Goal: Task Accomplishment & Management: Complete application form

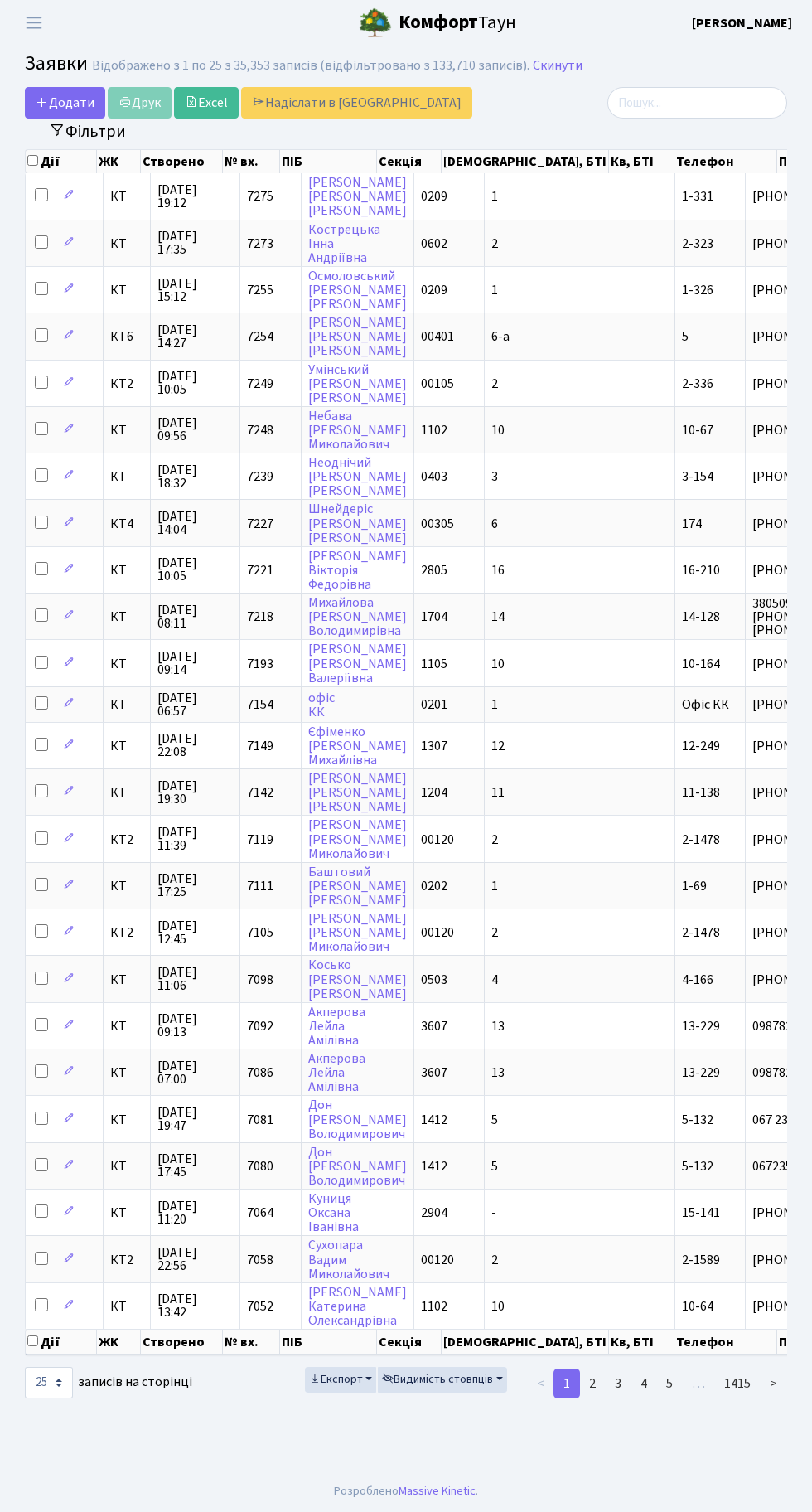
select select "25"
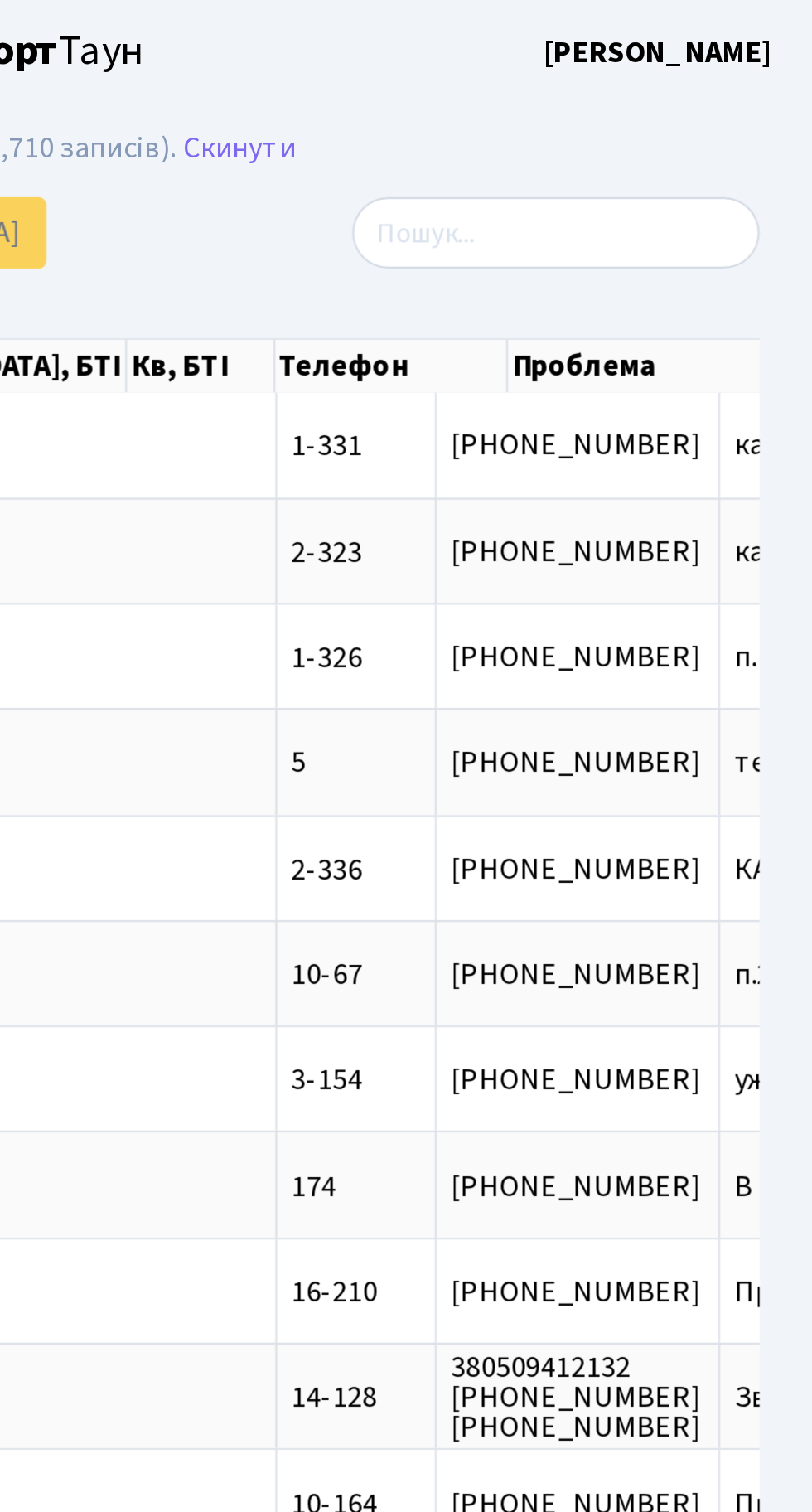
scroll to position [0, 100]
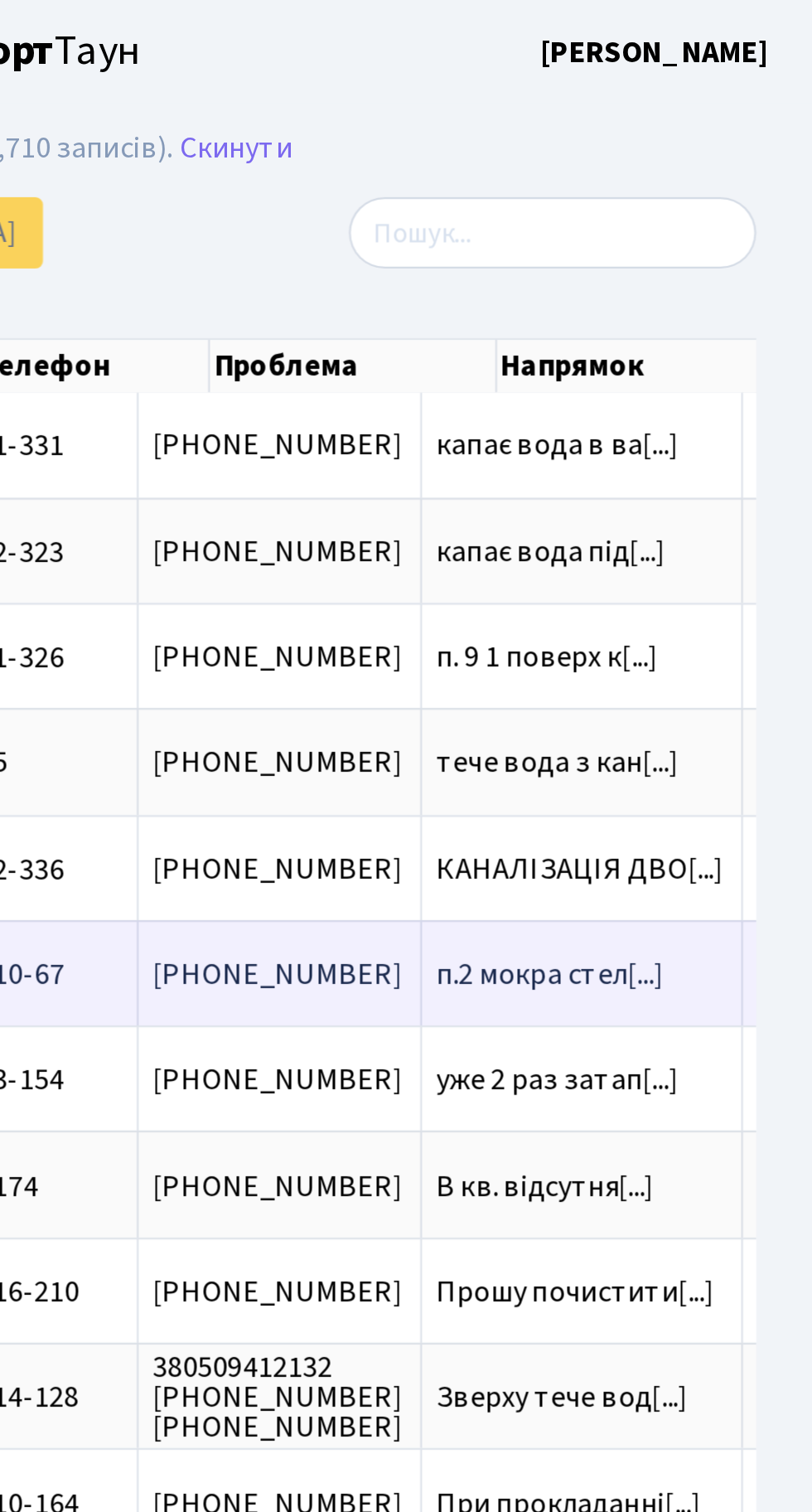
click at [647, 428] on span "п.2 мокра стел[...]" at bounding box center [697, 429] width 101 height 18
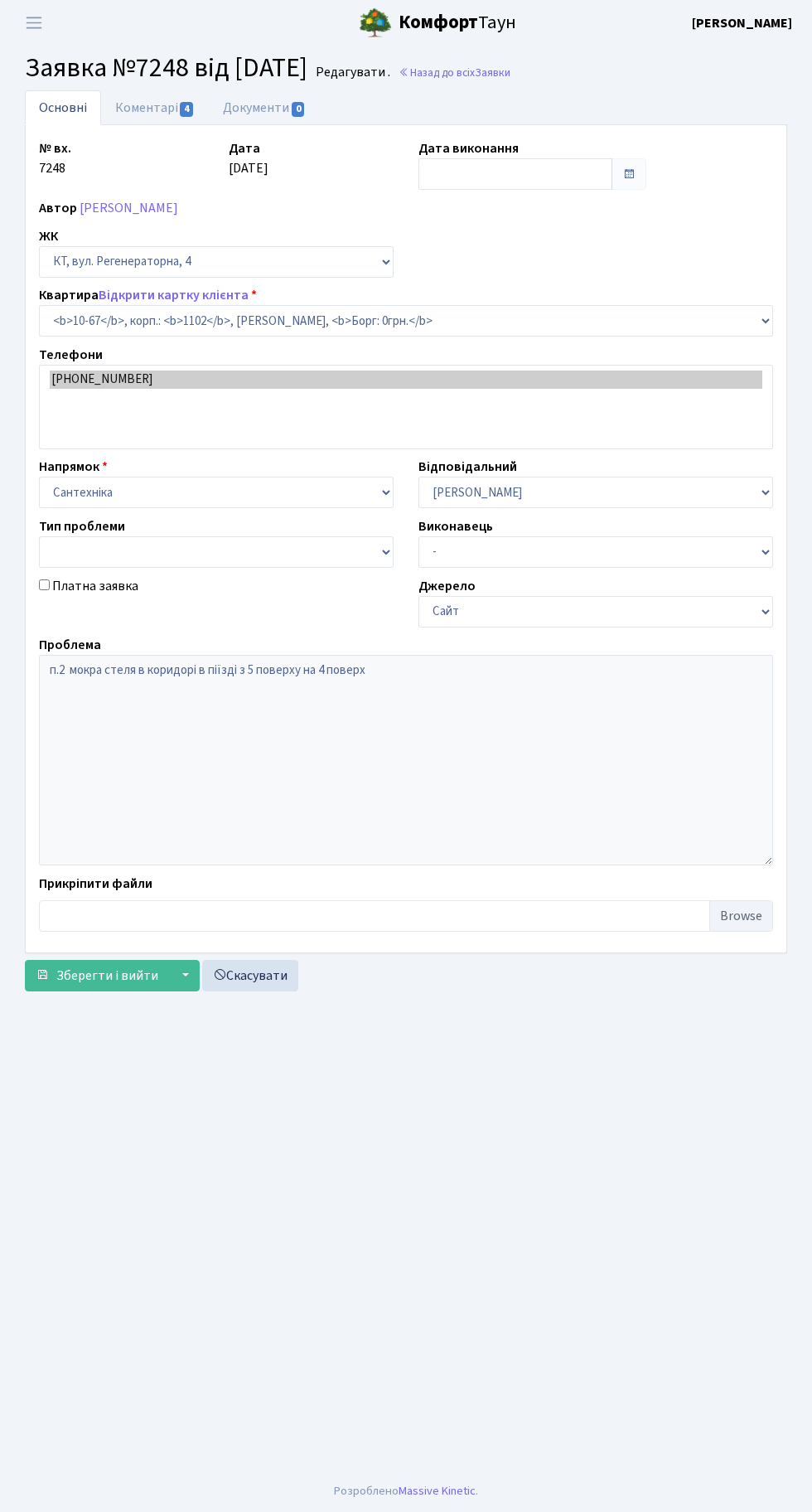
select select "6636"
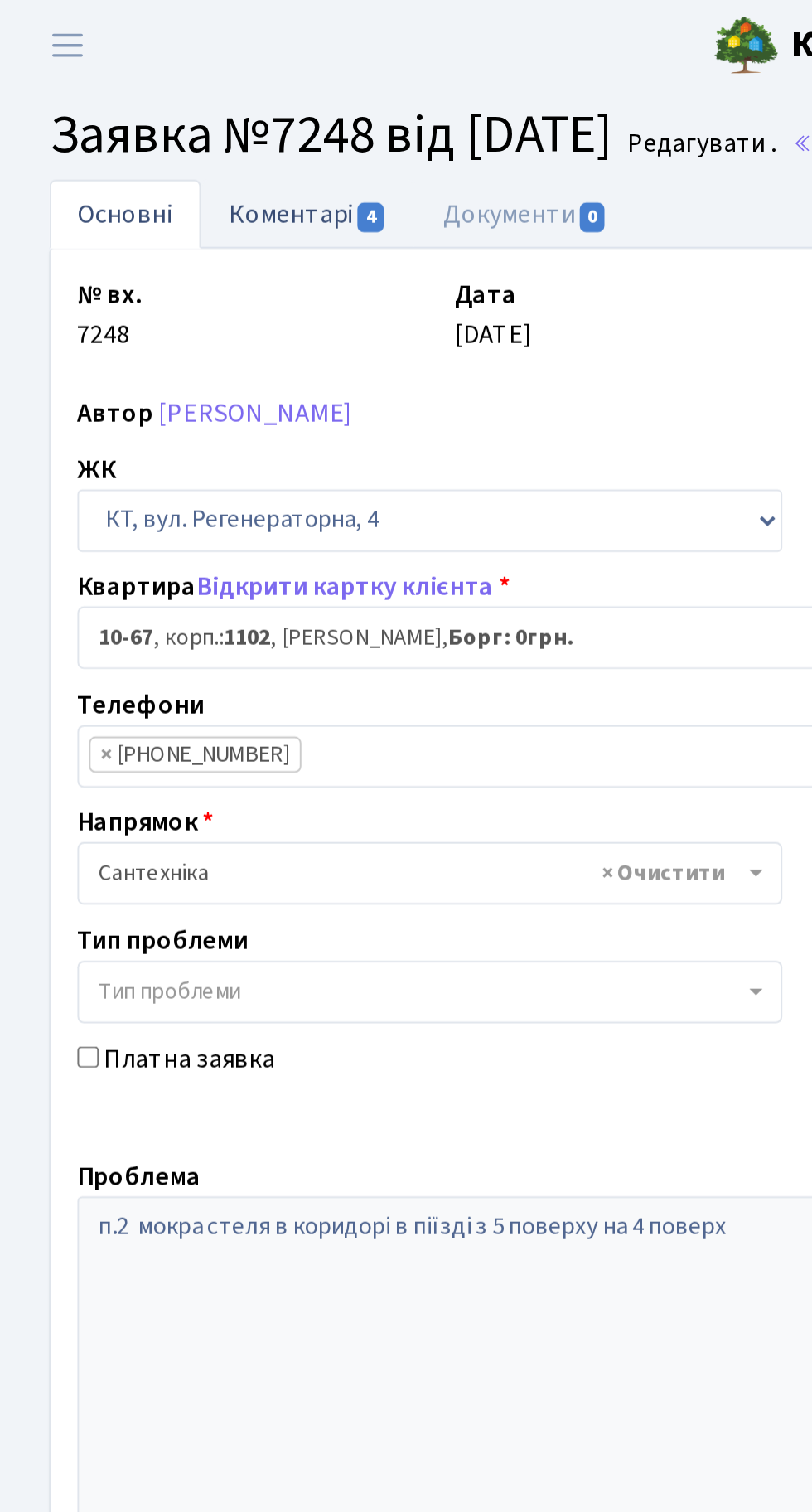
click at [170, 113] on link "Коментарі 4" at bounding box center [154, 107] width 108 height 34
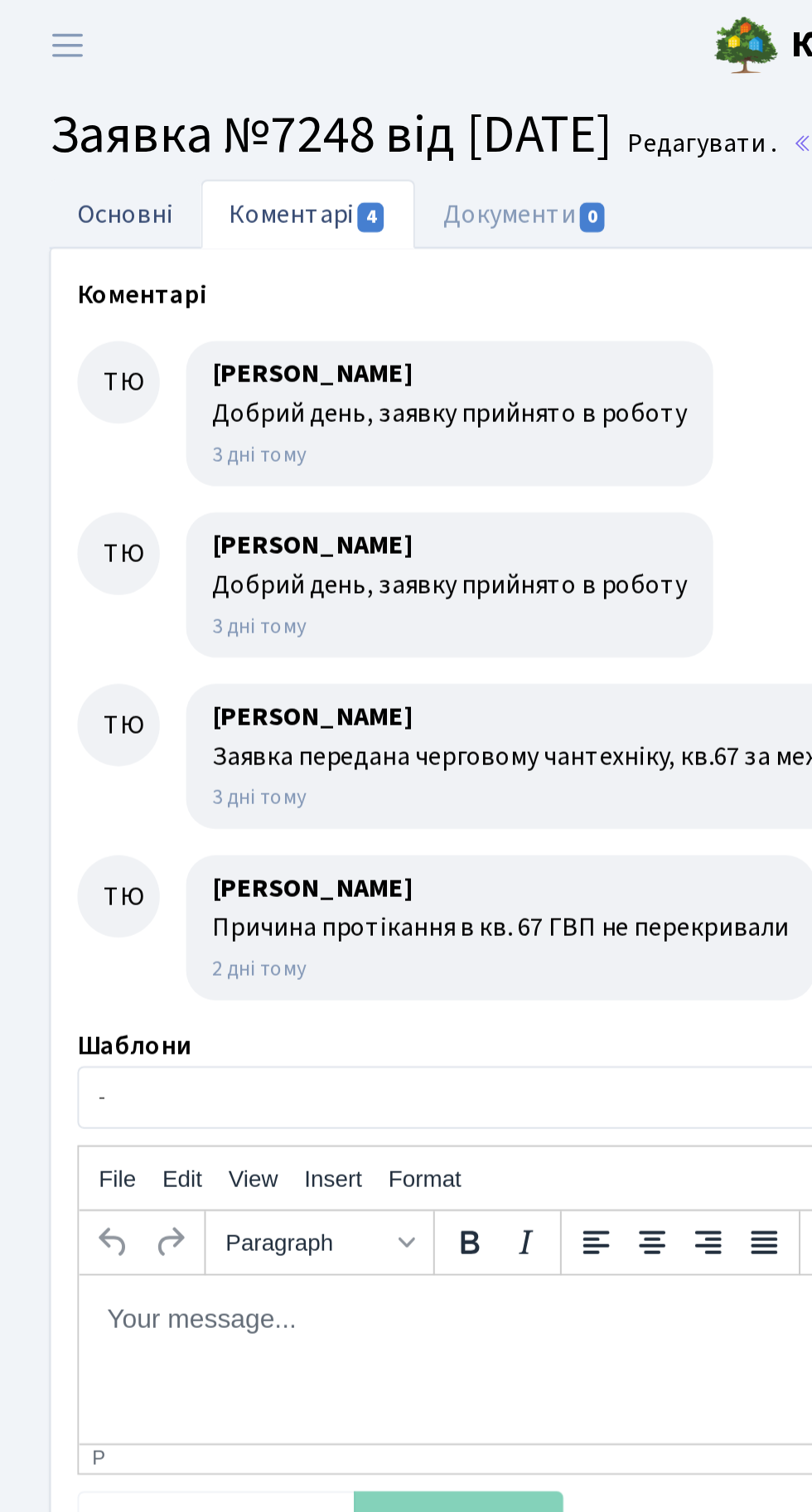
click at [81, 104] on link "Основні" at bounding box center [63, 107] width 76 height 34
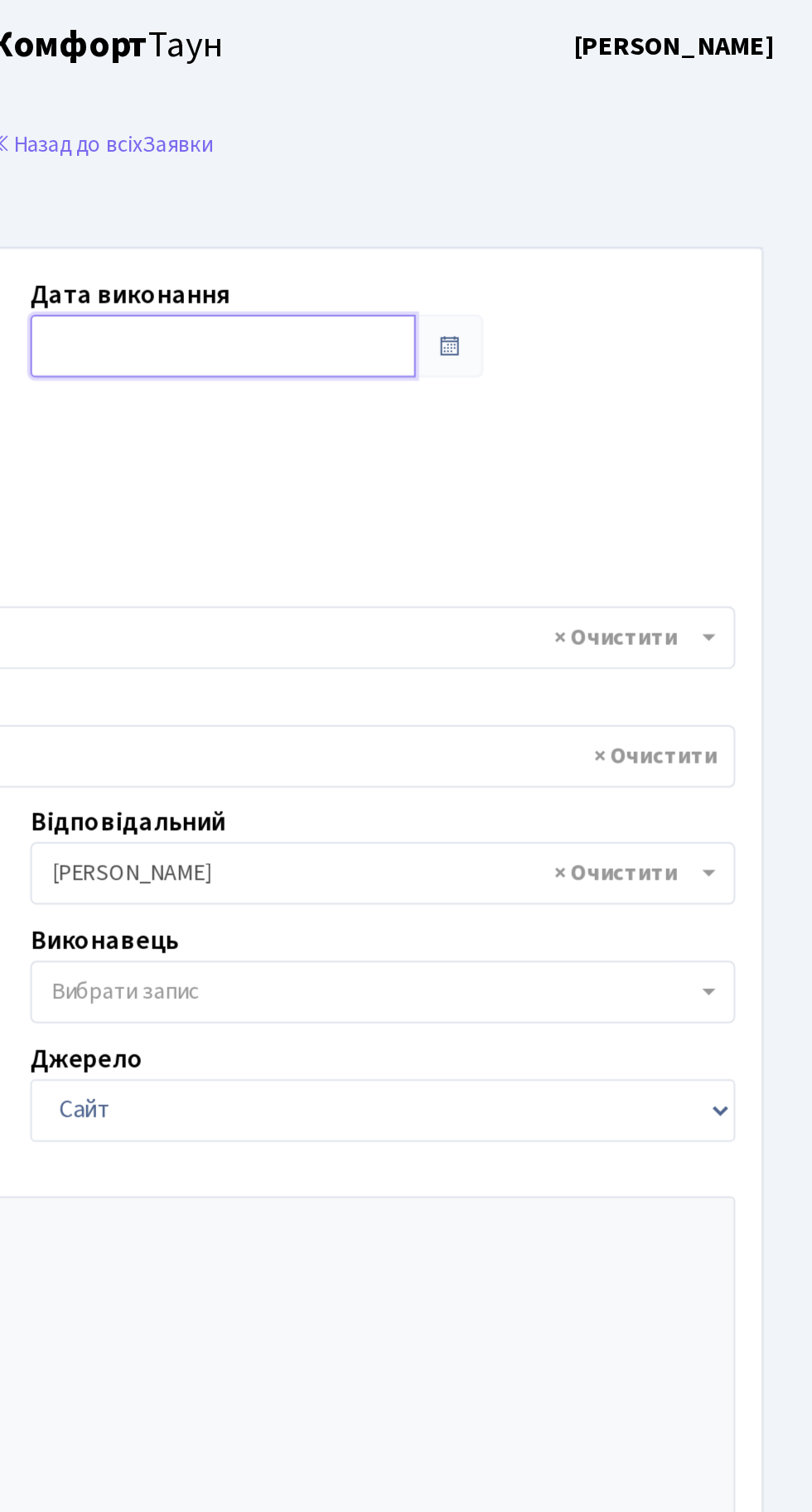
click at [555, 164] on input "text" at bounding box center [515, 174] width 194 height 31
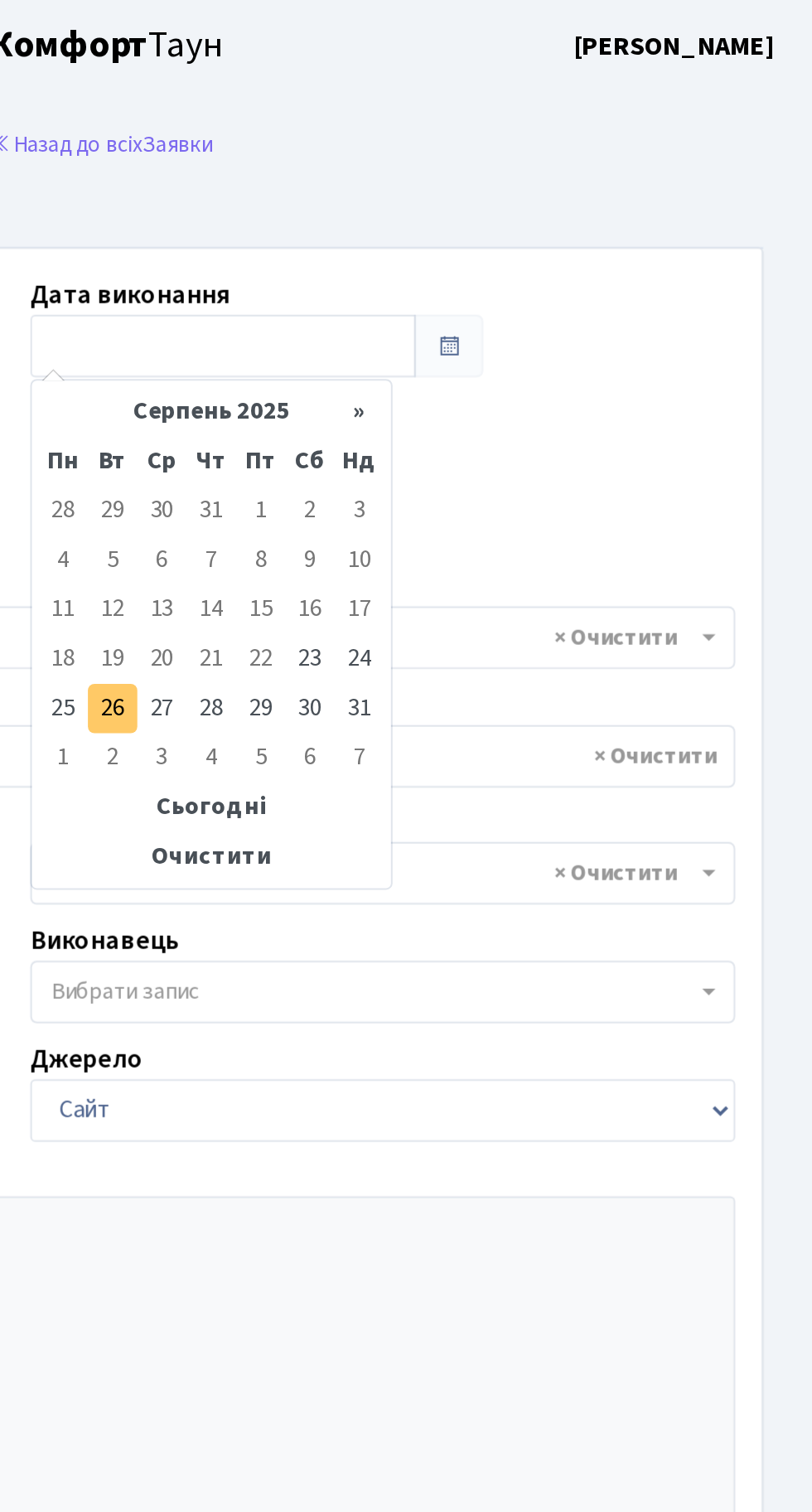
click at [461, 353] on td "26" at bounding box center [460, 356] width 25 height 25
type input "[DATE]"
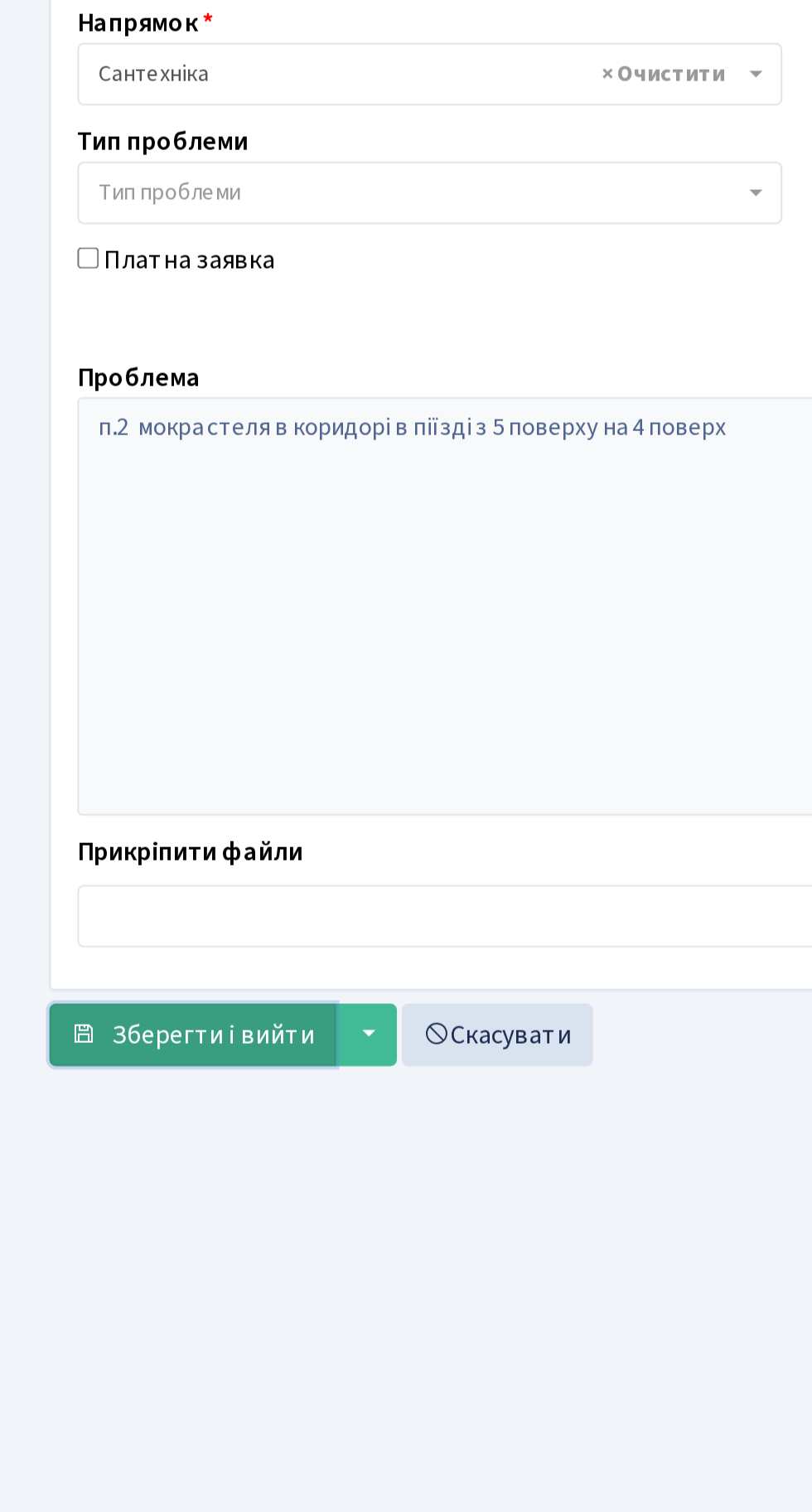
click at [89, 907] on button "Зберегти і вийти" at bounding box center [97, 922] width 144 height 31
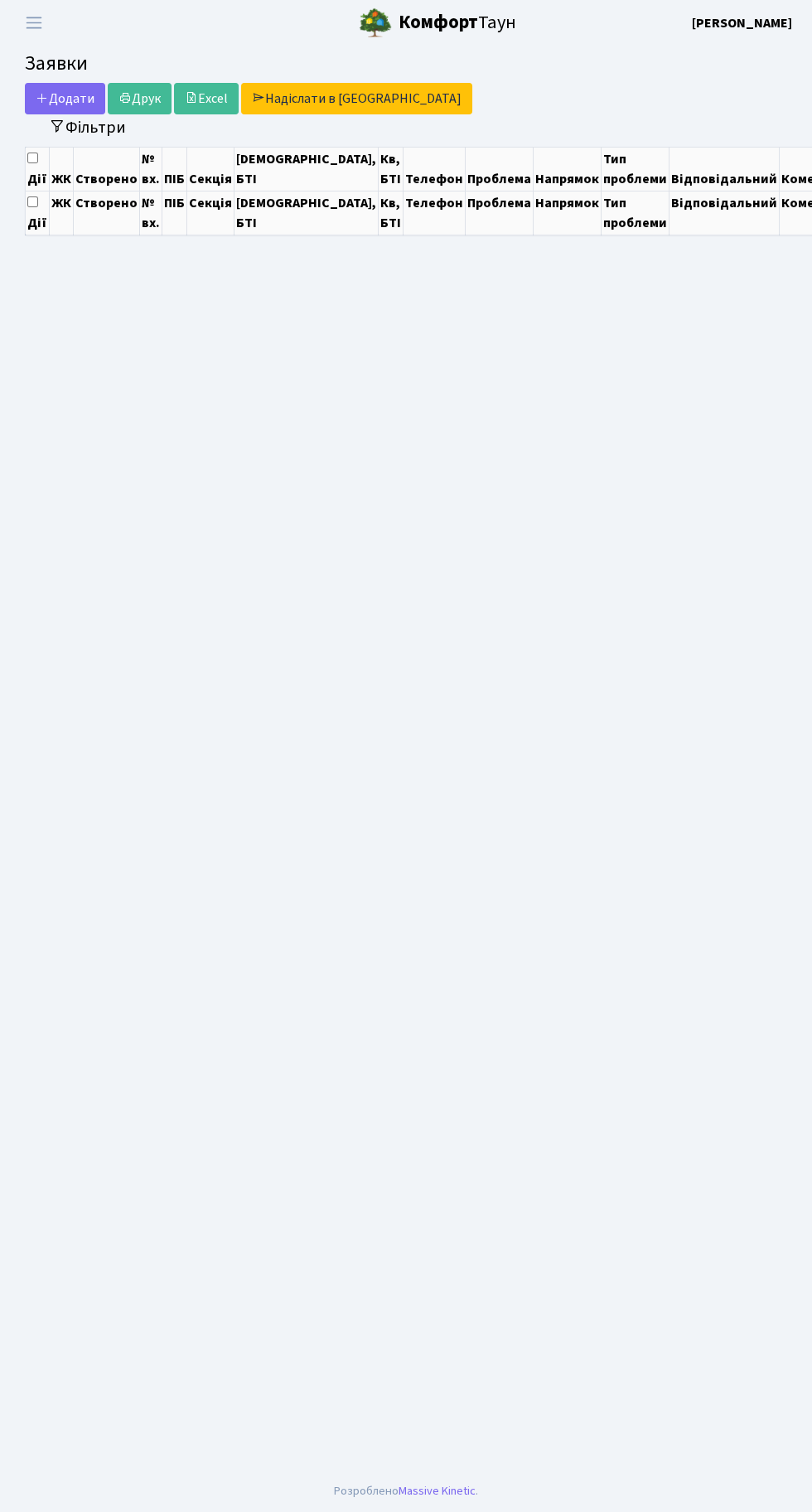
select select "25"
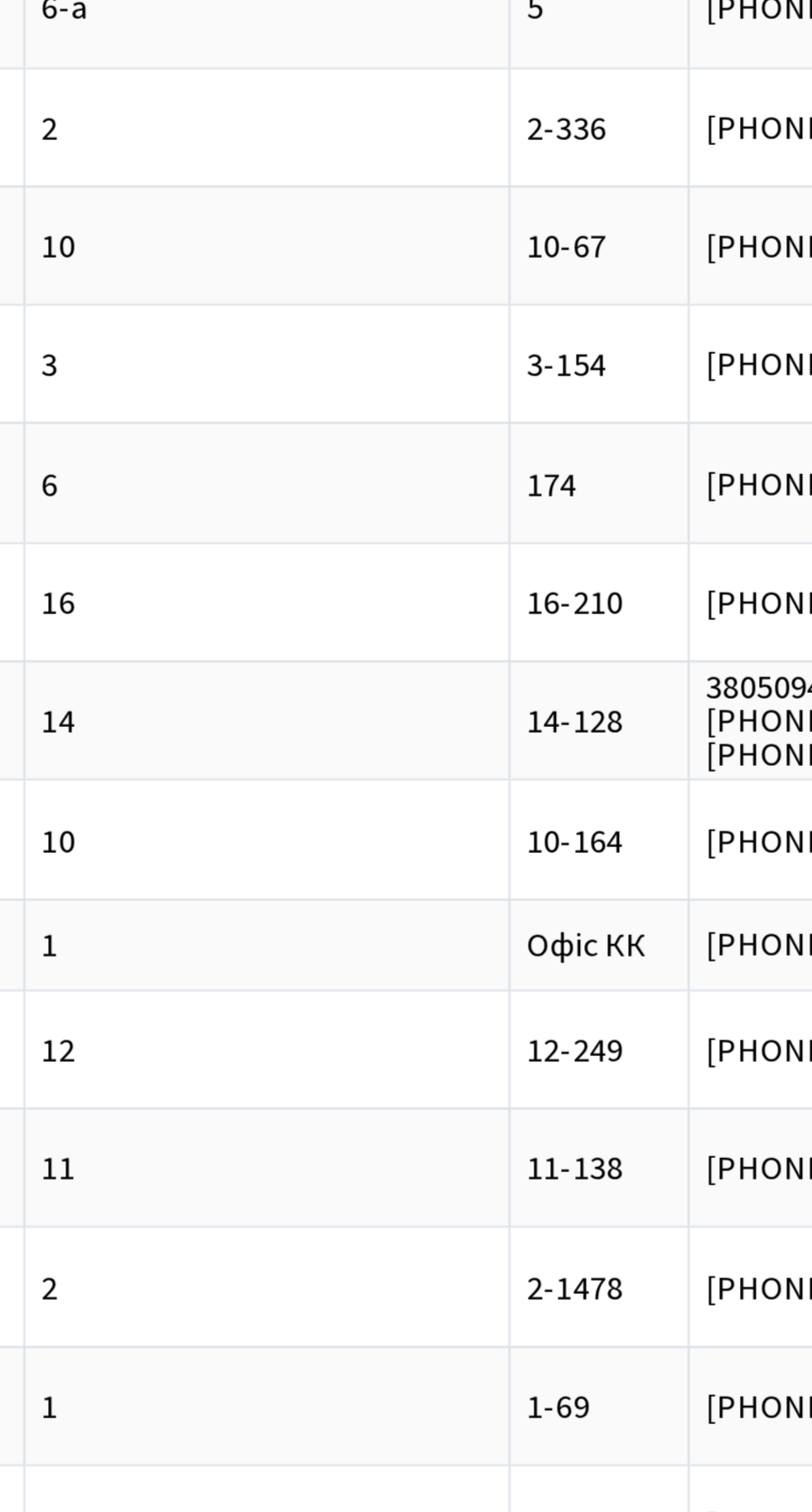
scroll to position [0, 175]
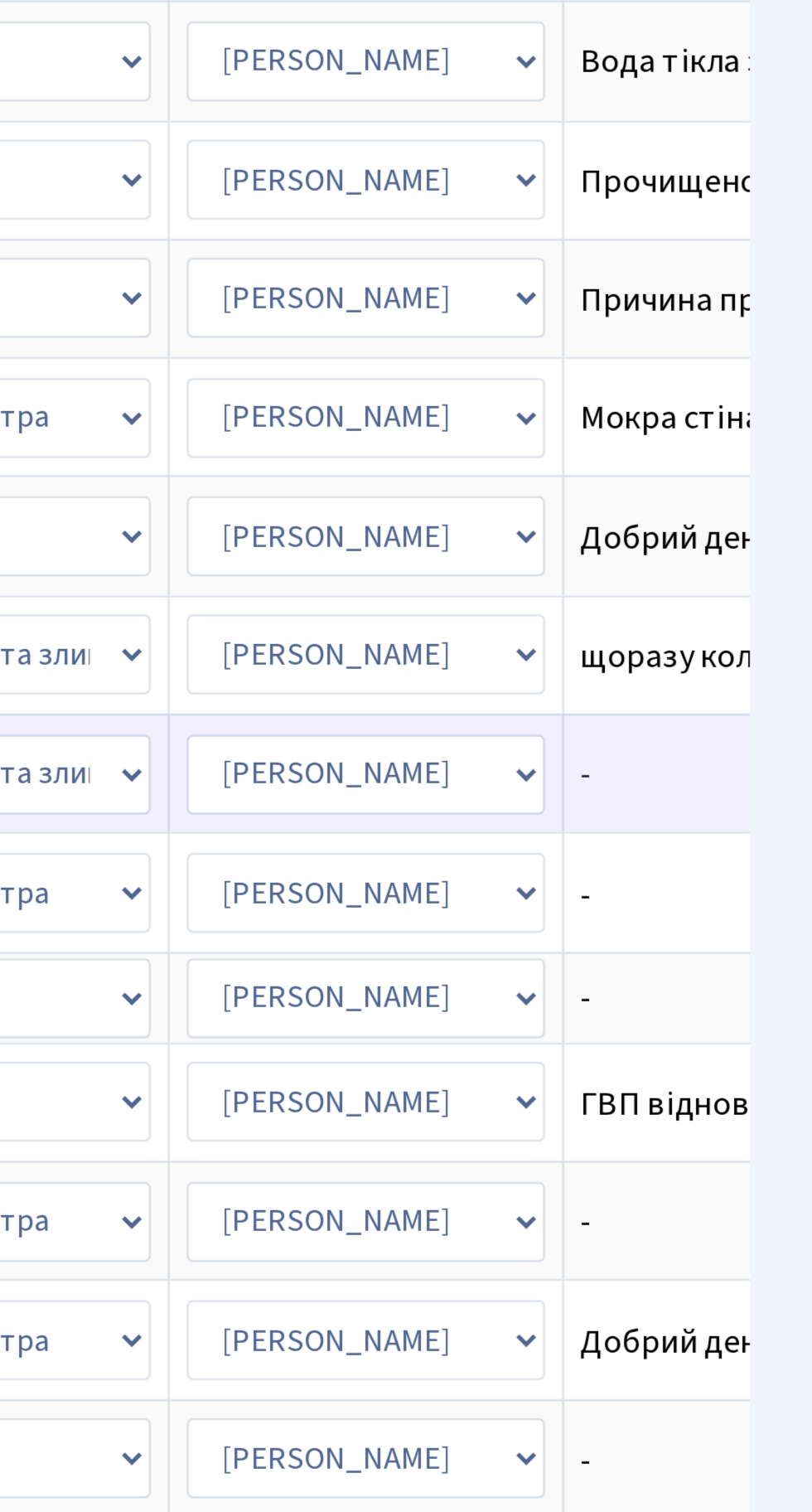
click at [721, 610] on span "-" at bounding box center [781, 617] width 120 height 14
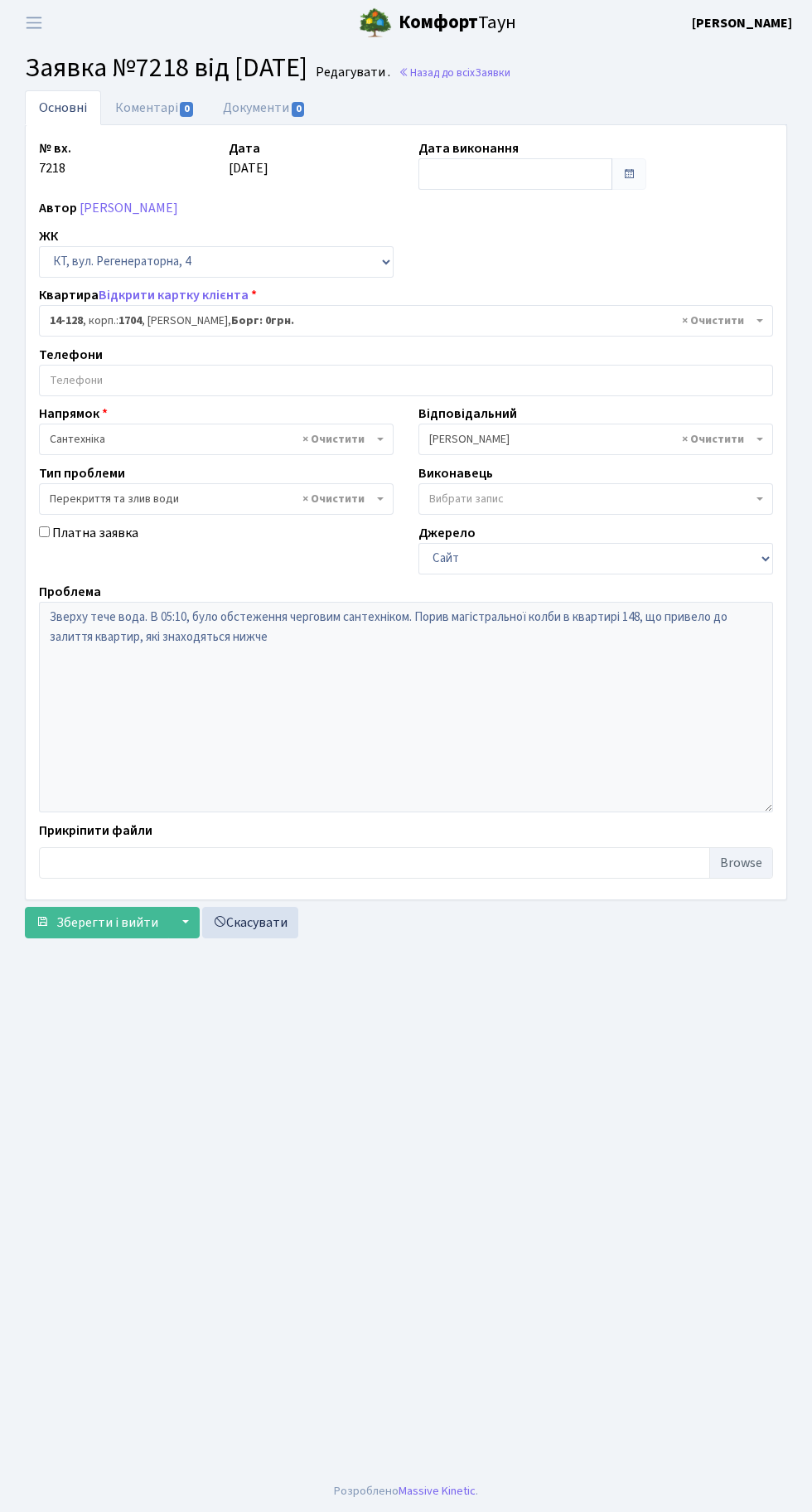
select select "7505"
select select "32"
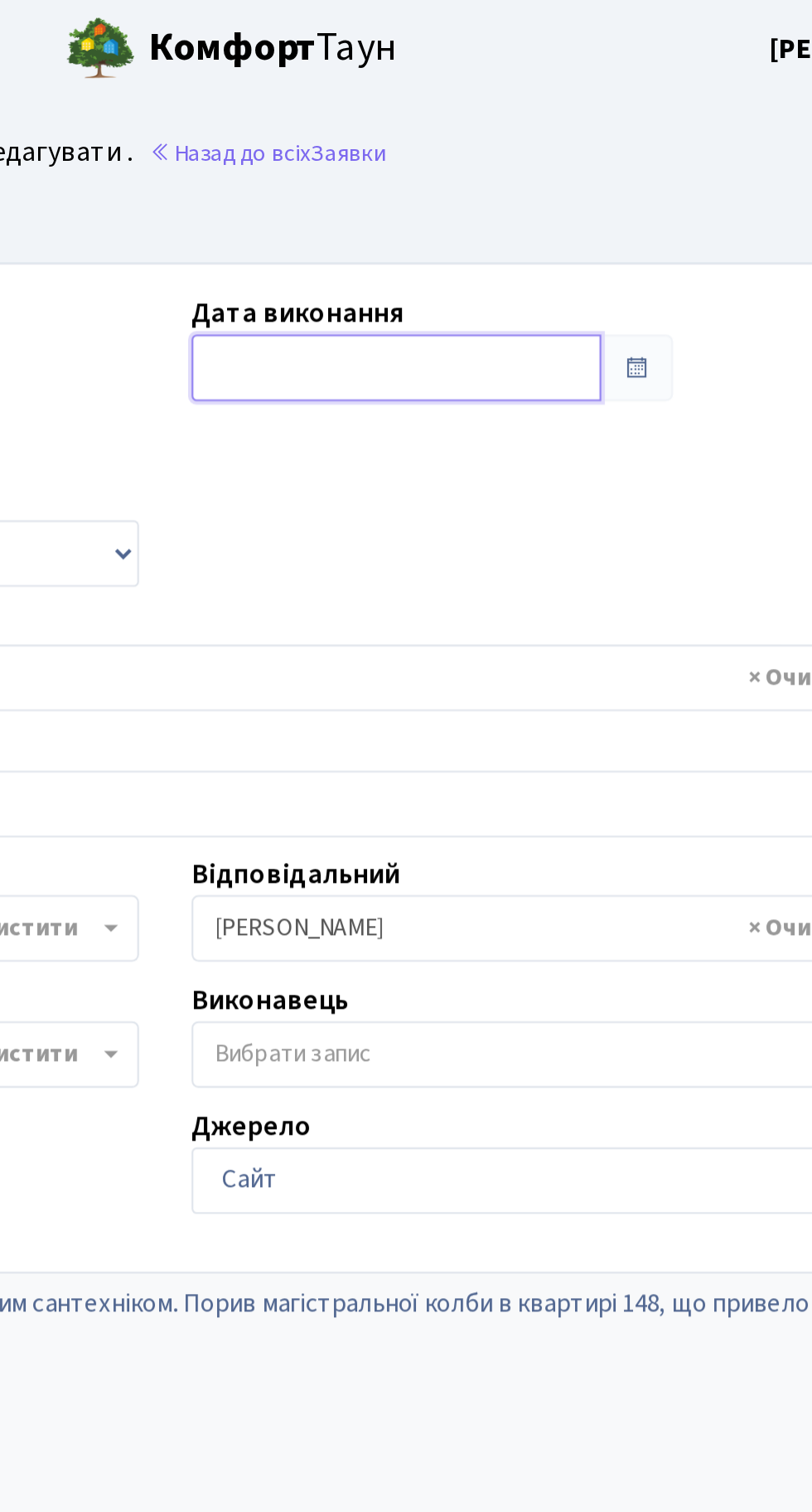
click at [481, 166] on input "text" at bounding box center [515, 174] width 194 height 31
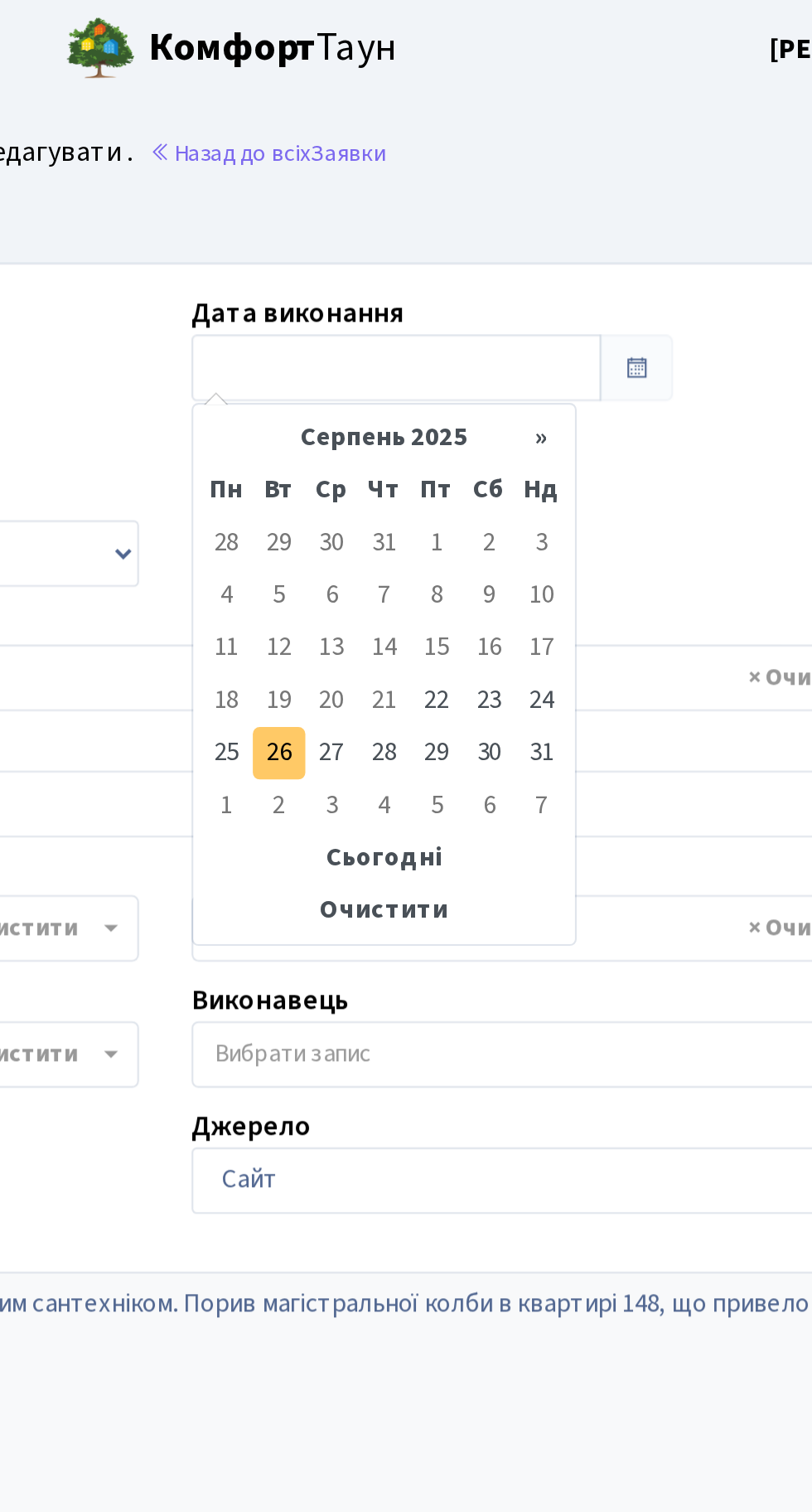
click at [456, 354] on td "26" at bounding box center [460, 356] width 25 height 25
type input "[DATE]"
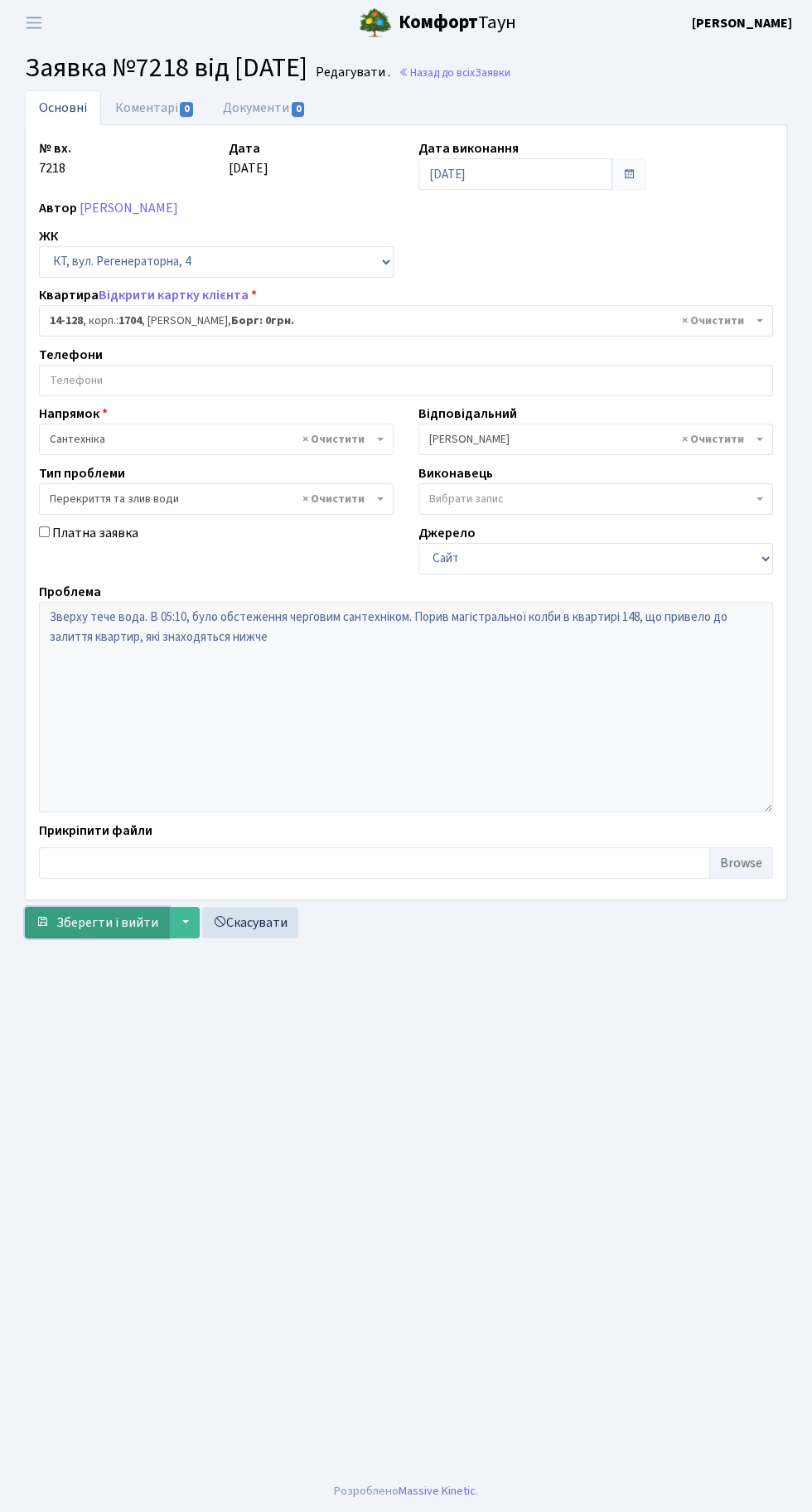
click at [94, 929] on span "Зберегти і вийти" at bounding box center [107, 921] width 102 height 18
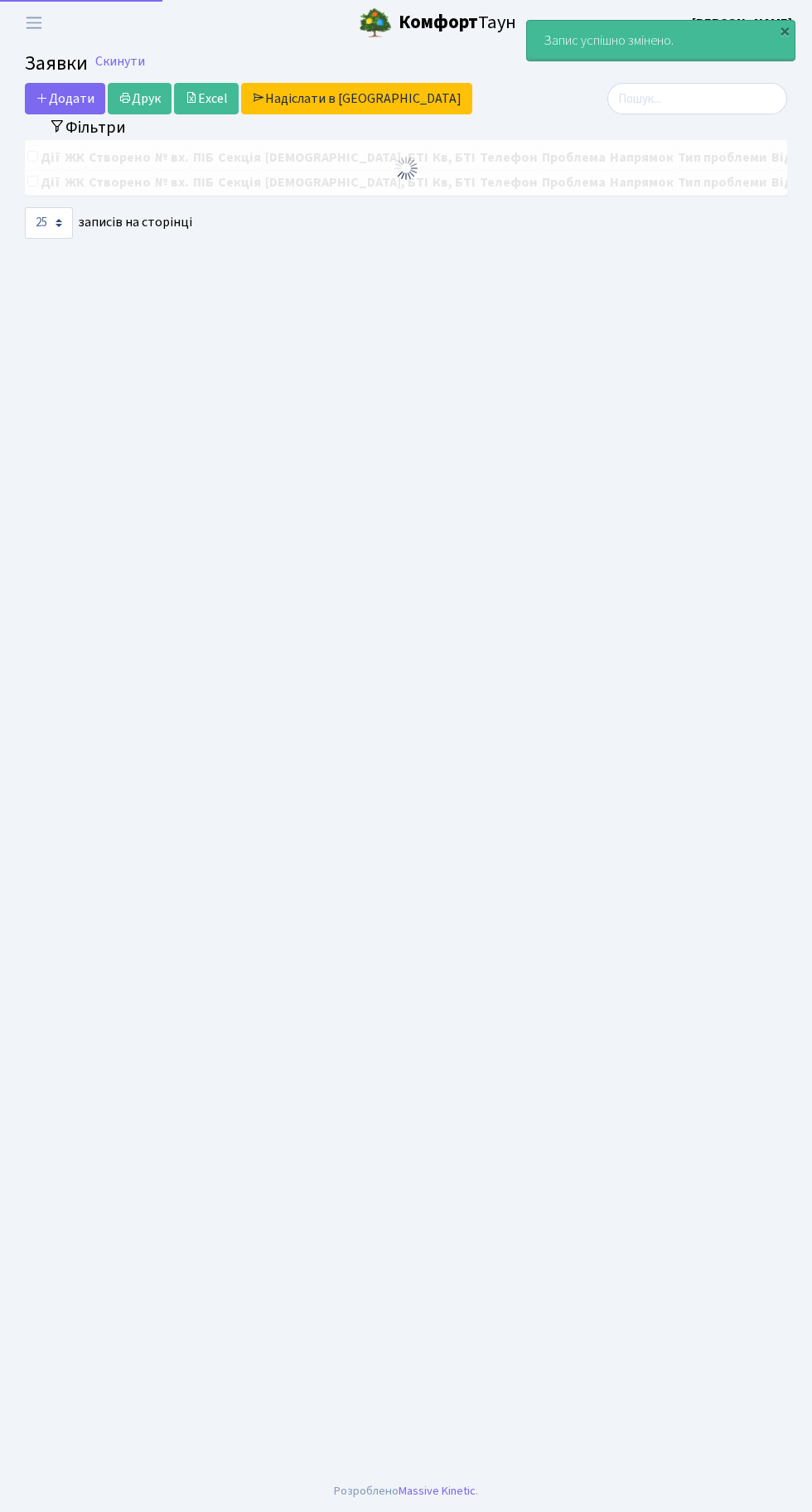
select select "25"
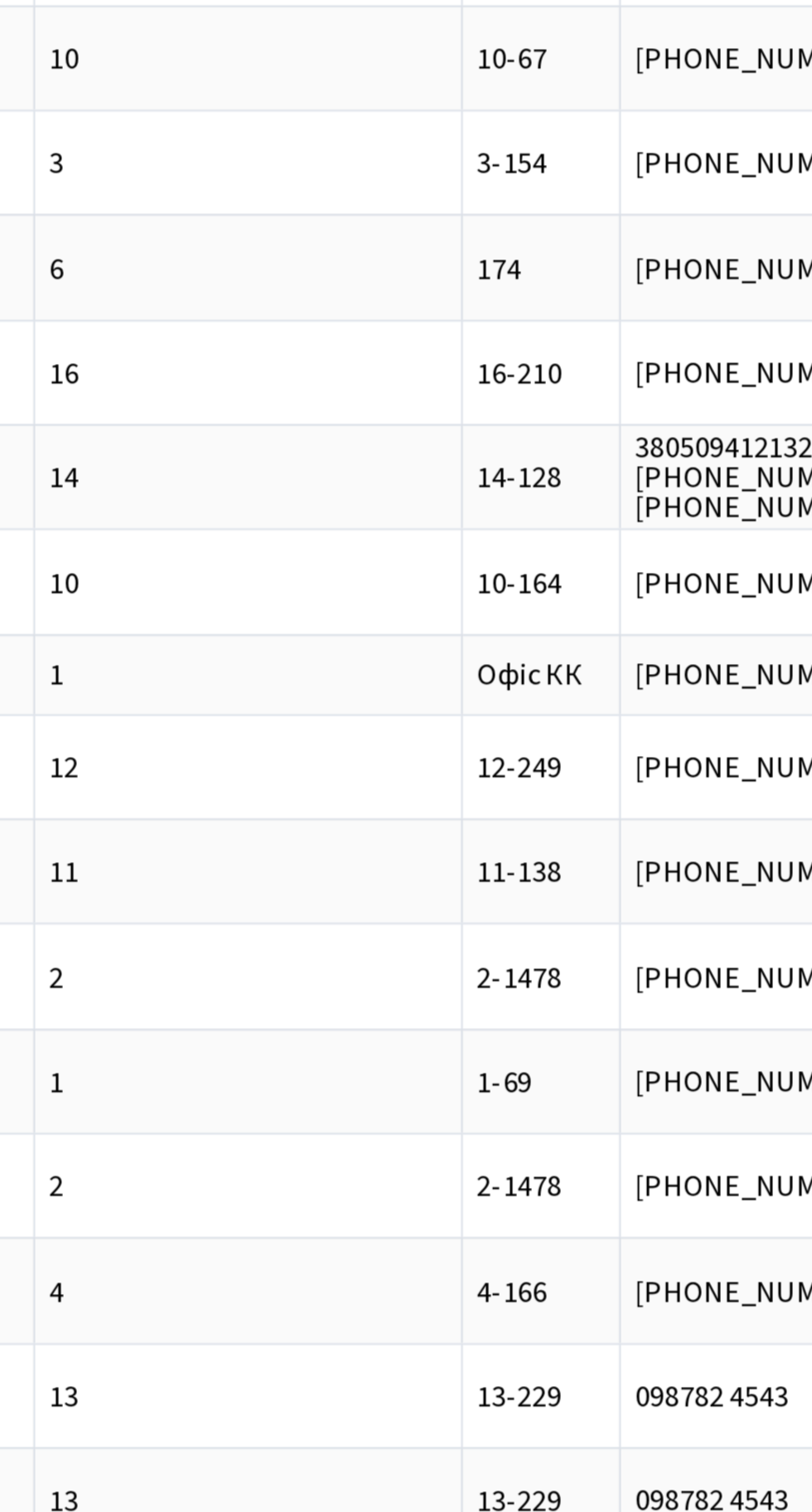
scroll to position [0, 275]
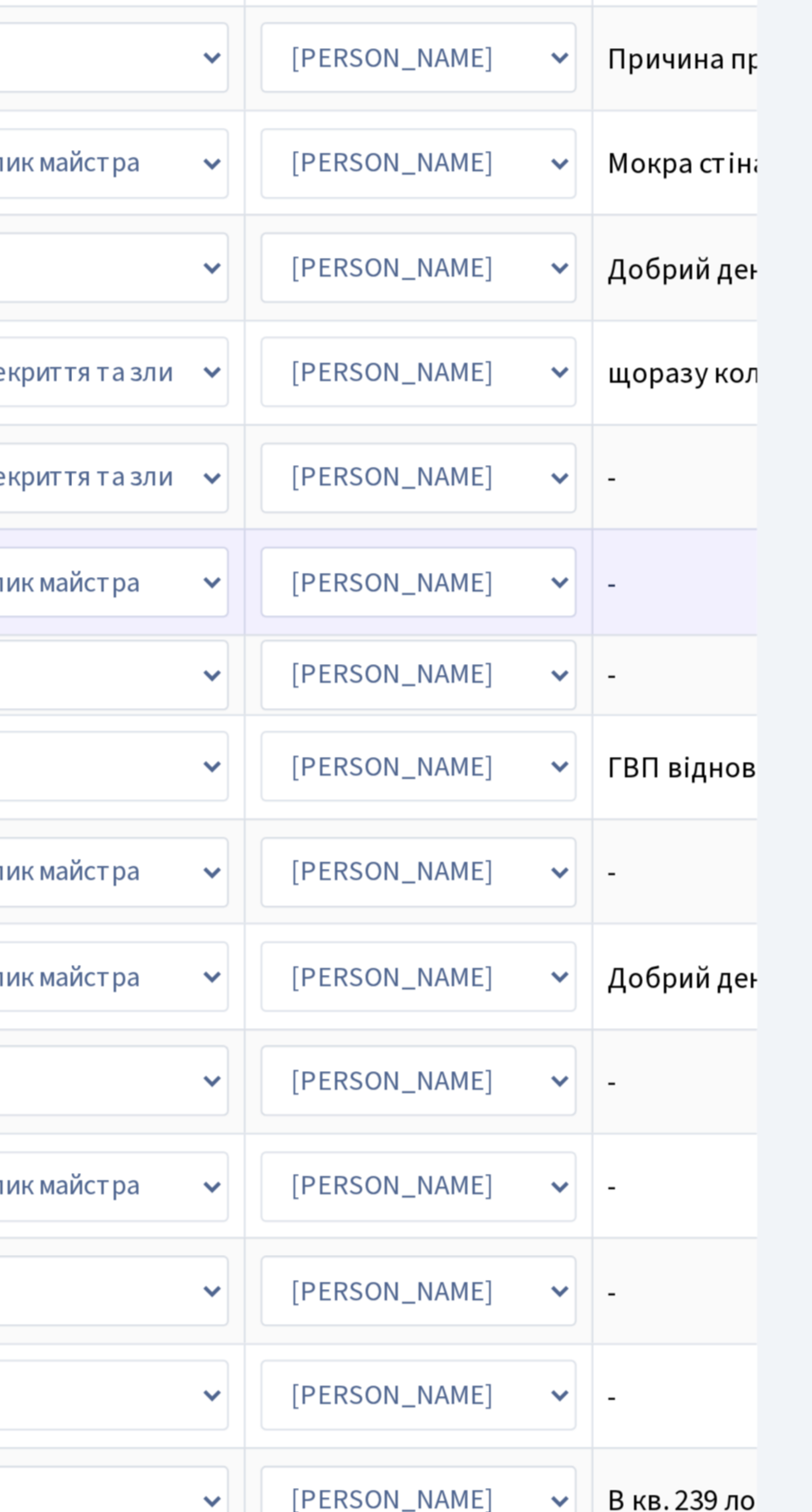
click at [714, 646] on td "-" at bounding box center [781, 662] width 134 height 47
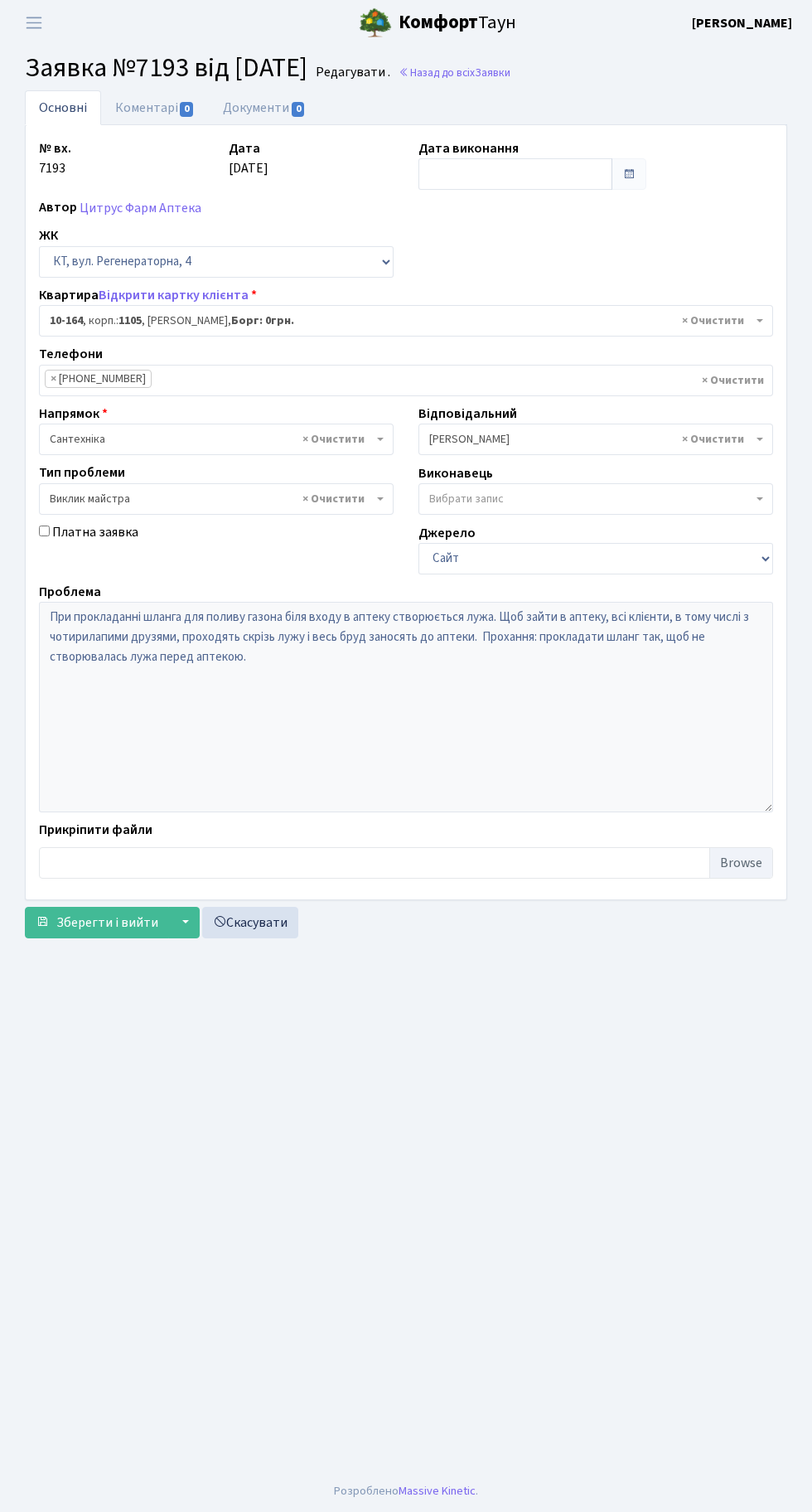
select select "6733"
select select "29"
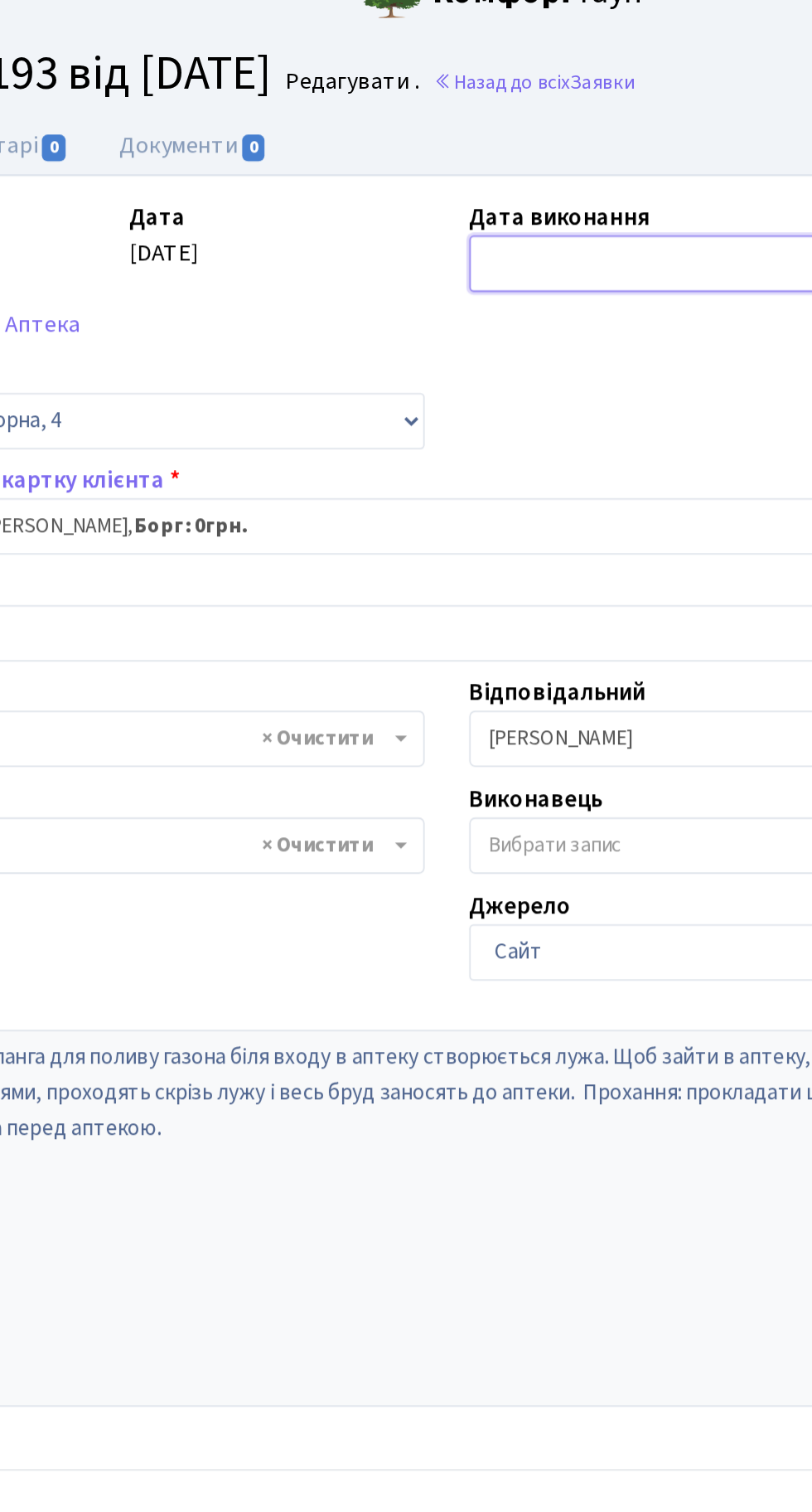
click at [447, 171] on input "text" at bounding box center [515, 174] width 194 height 31
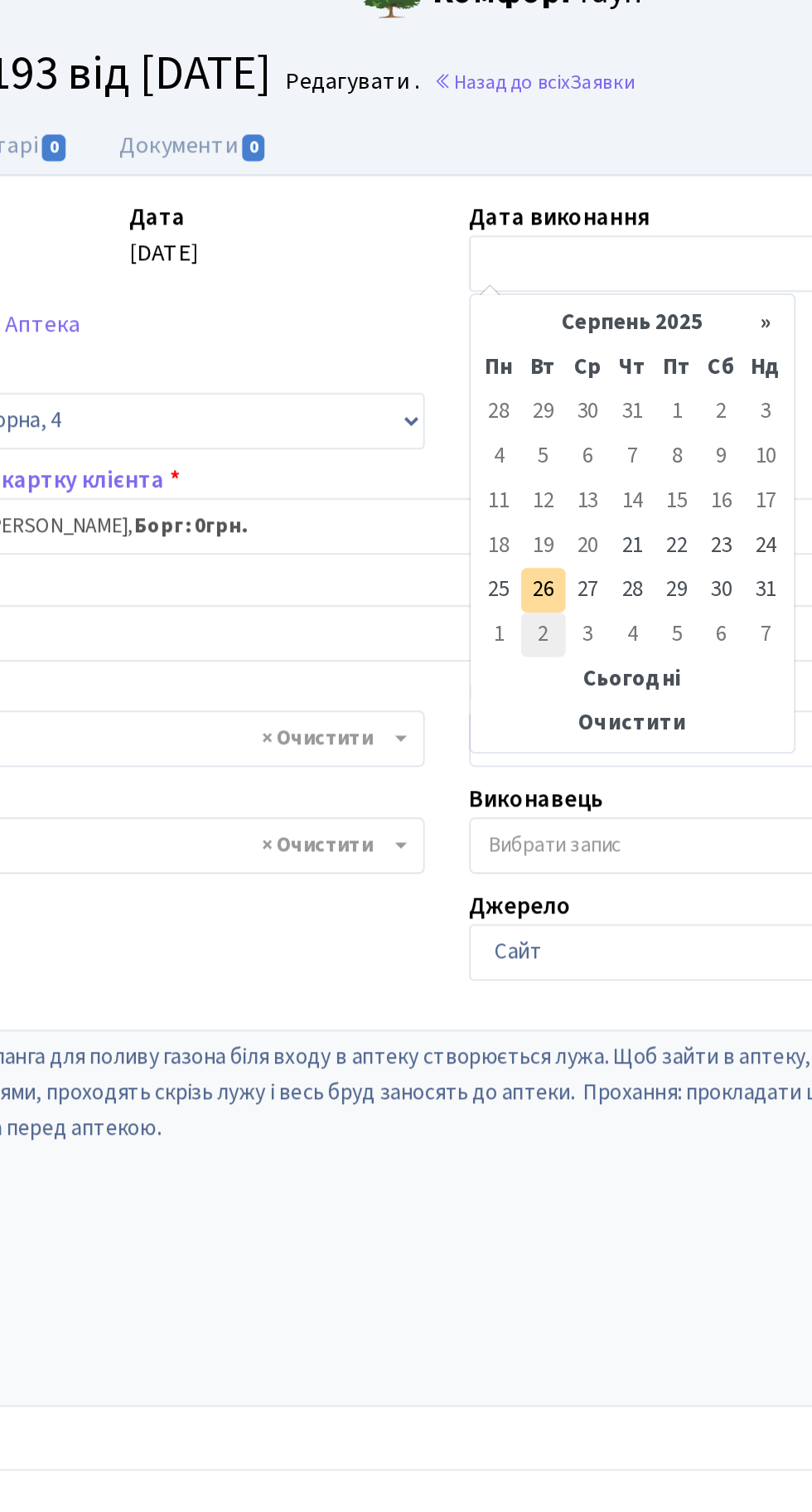
click at [458, 378] on td "2" at bounding box center [460, 381] width 25 height 25
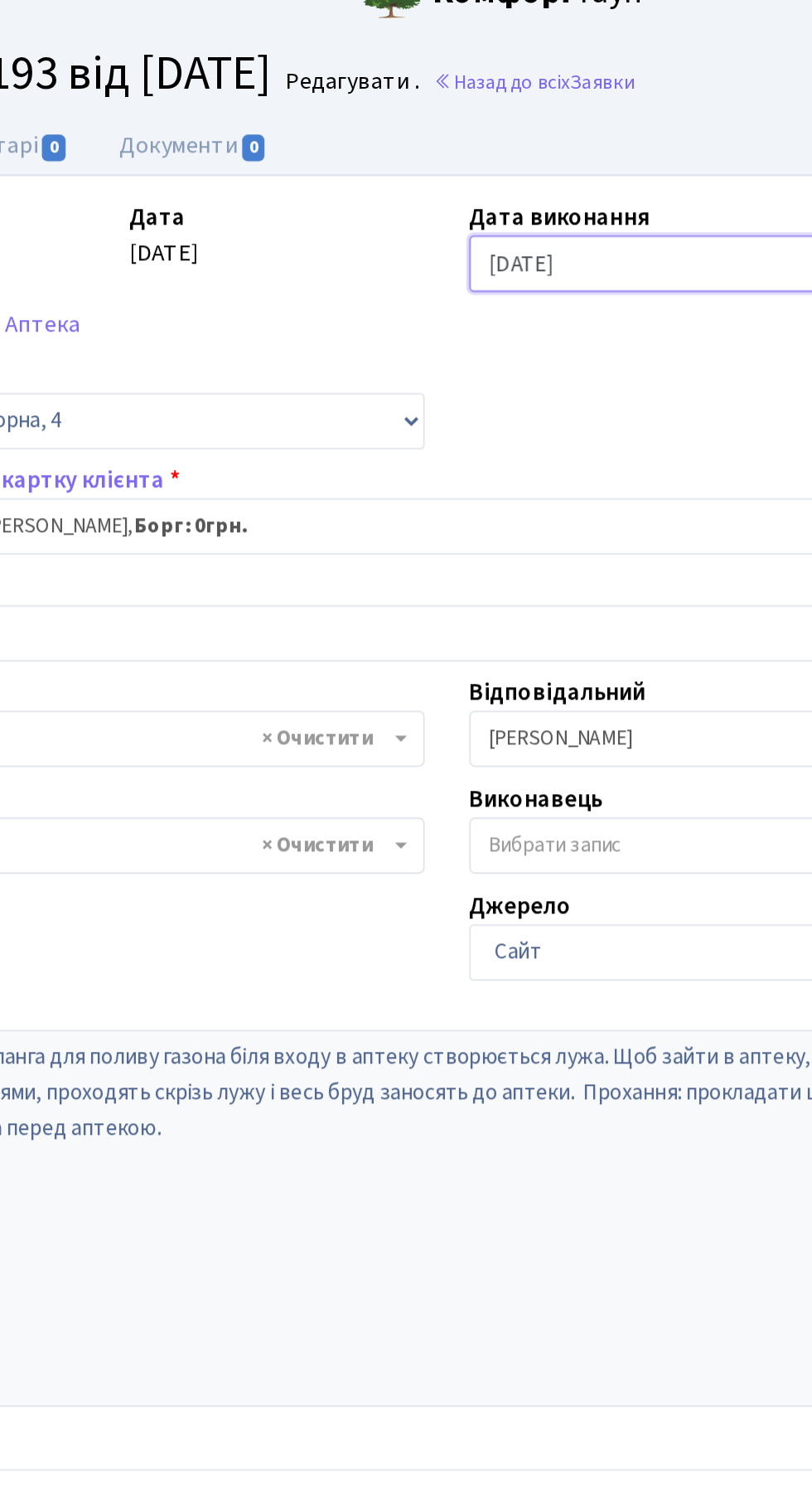
click at [482, 169] on input "02.09.2025" at bounding box center [515, 174] width 194 height 31
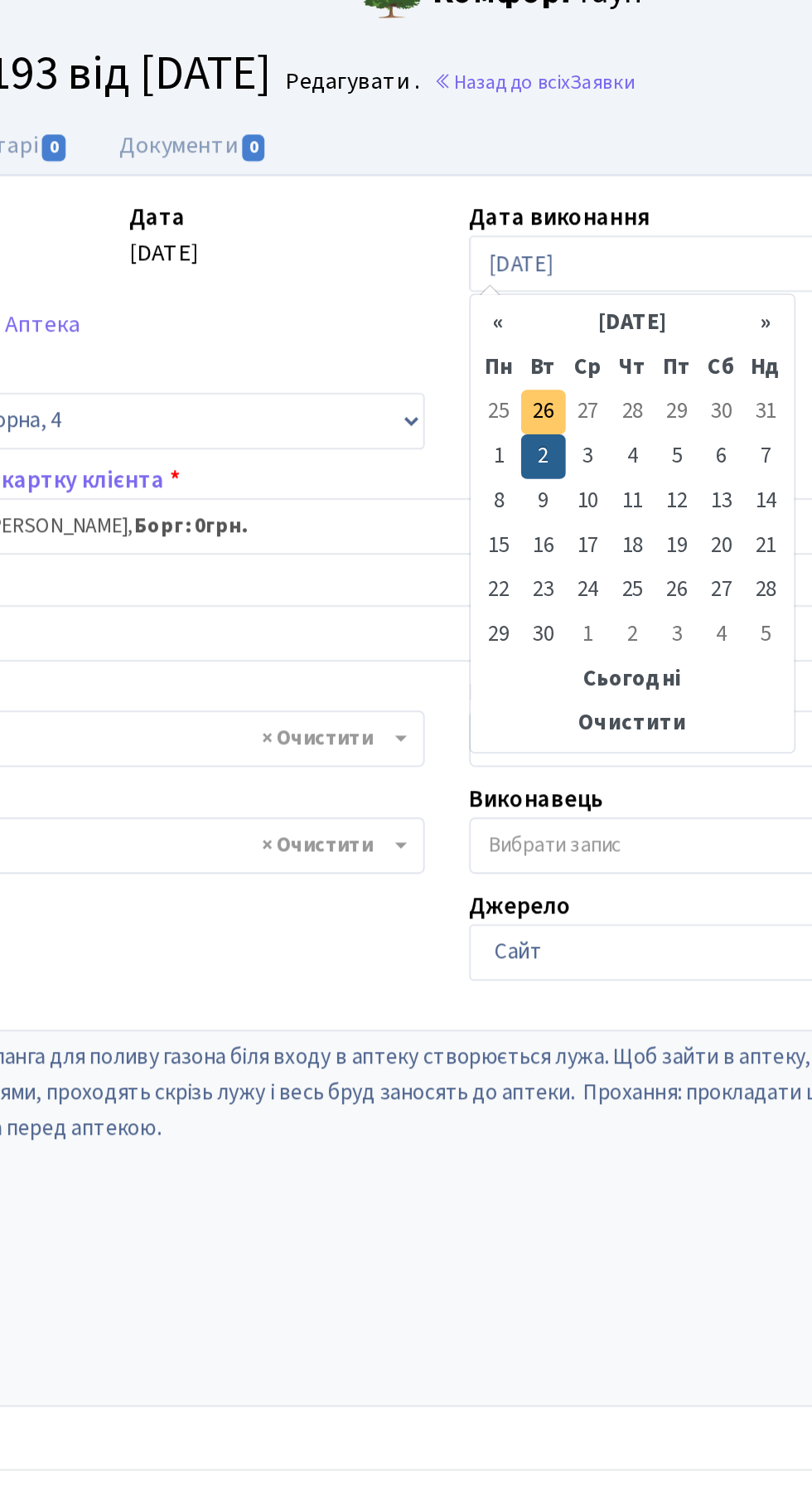
click at [457, 256] on td "26" at bounding box center [460, 256] width 25 height 25
type input "[DATE]"
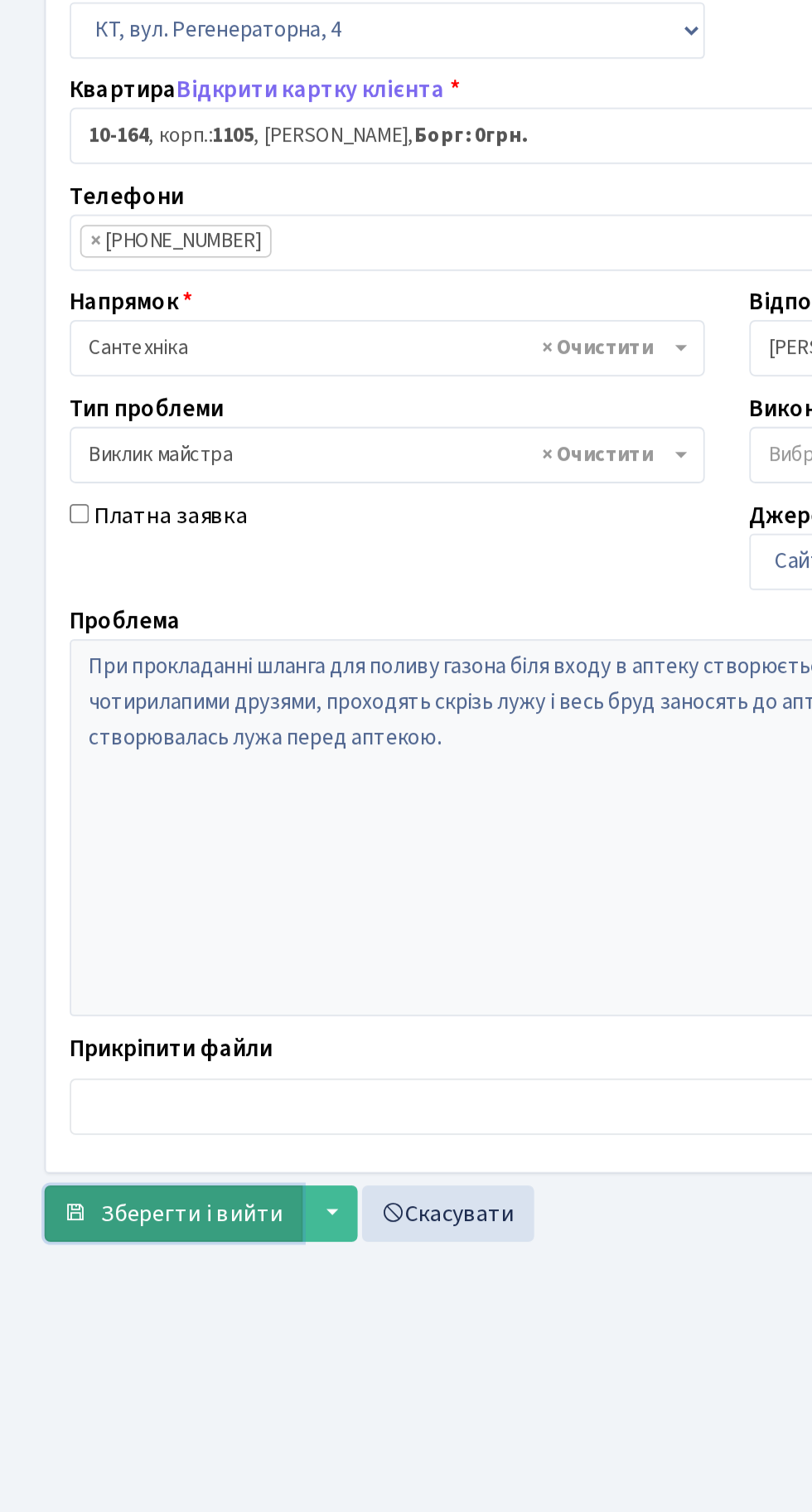
click at [98, 907] on button "Зберегти і вийти" at bounding box center [97, 922] width 144 height 31
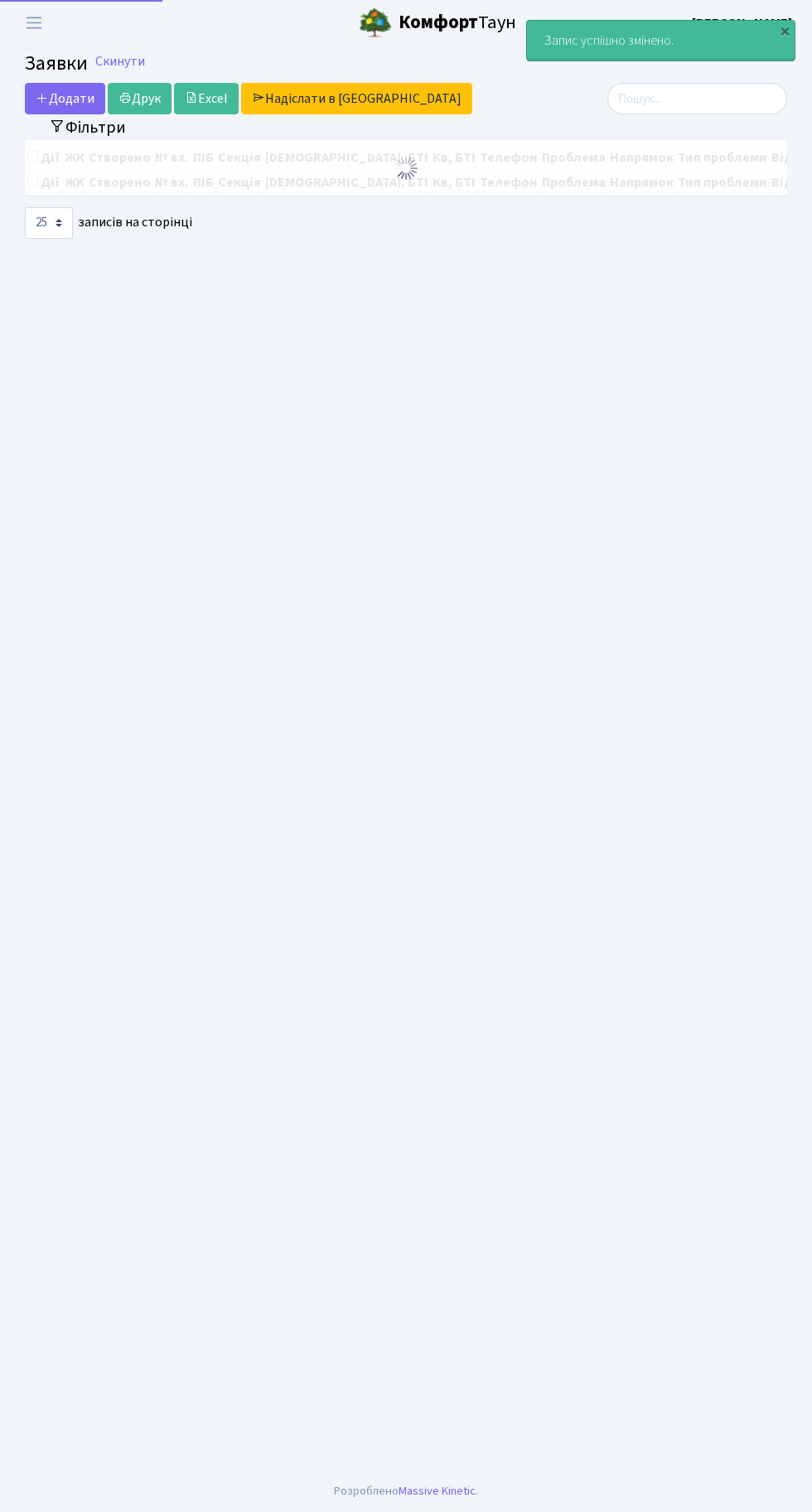
select select "25"
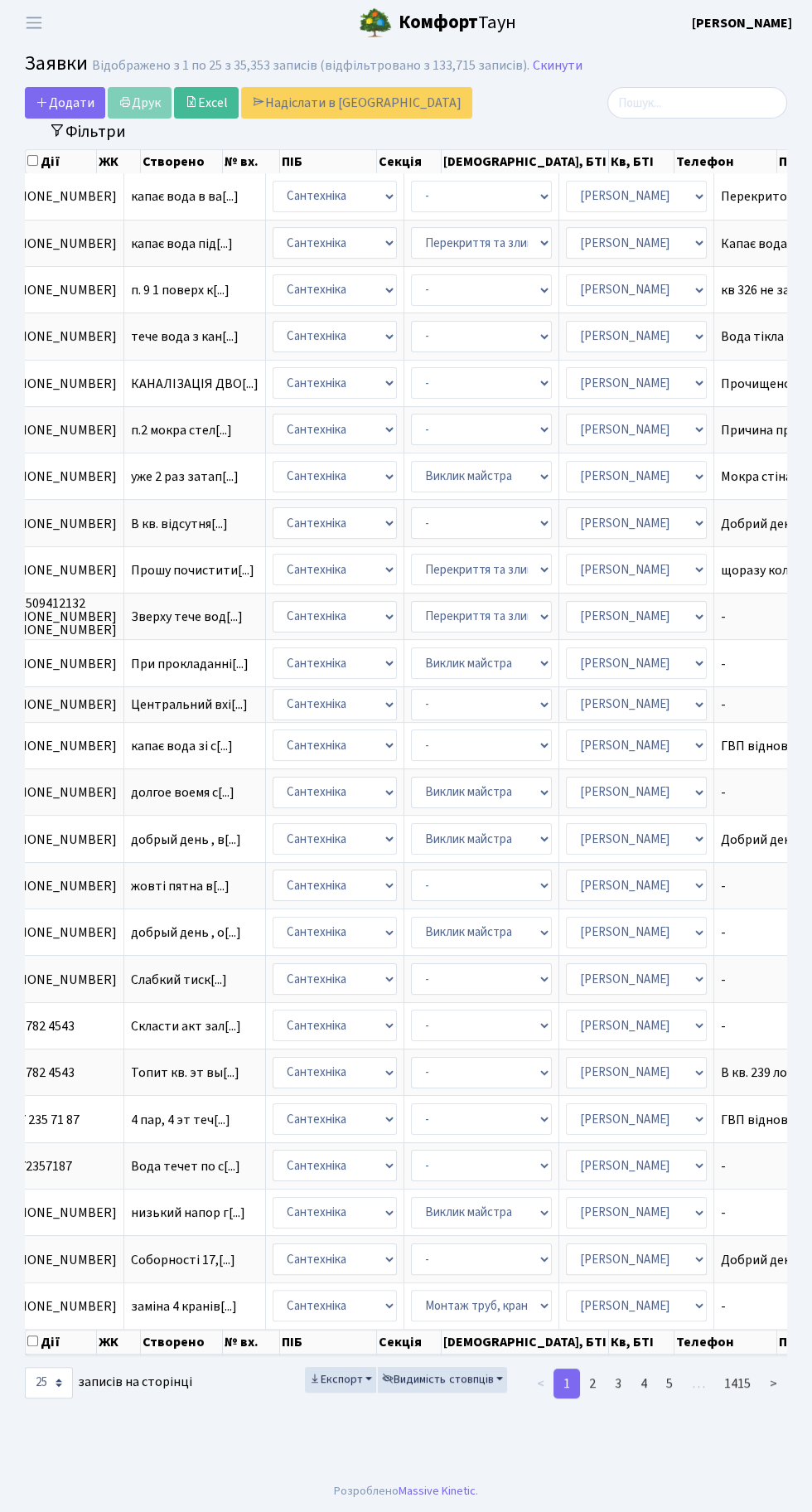
scroll to position [0, 747]
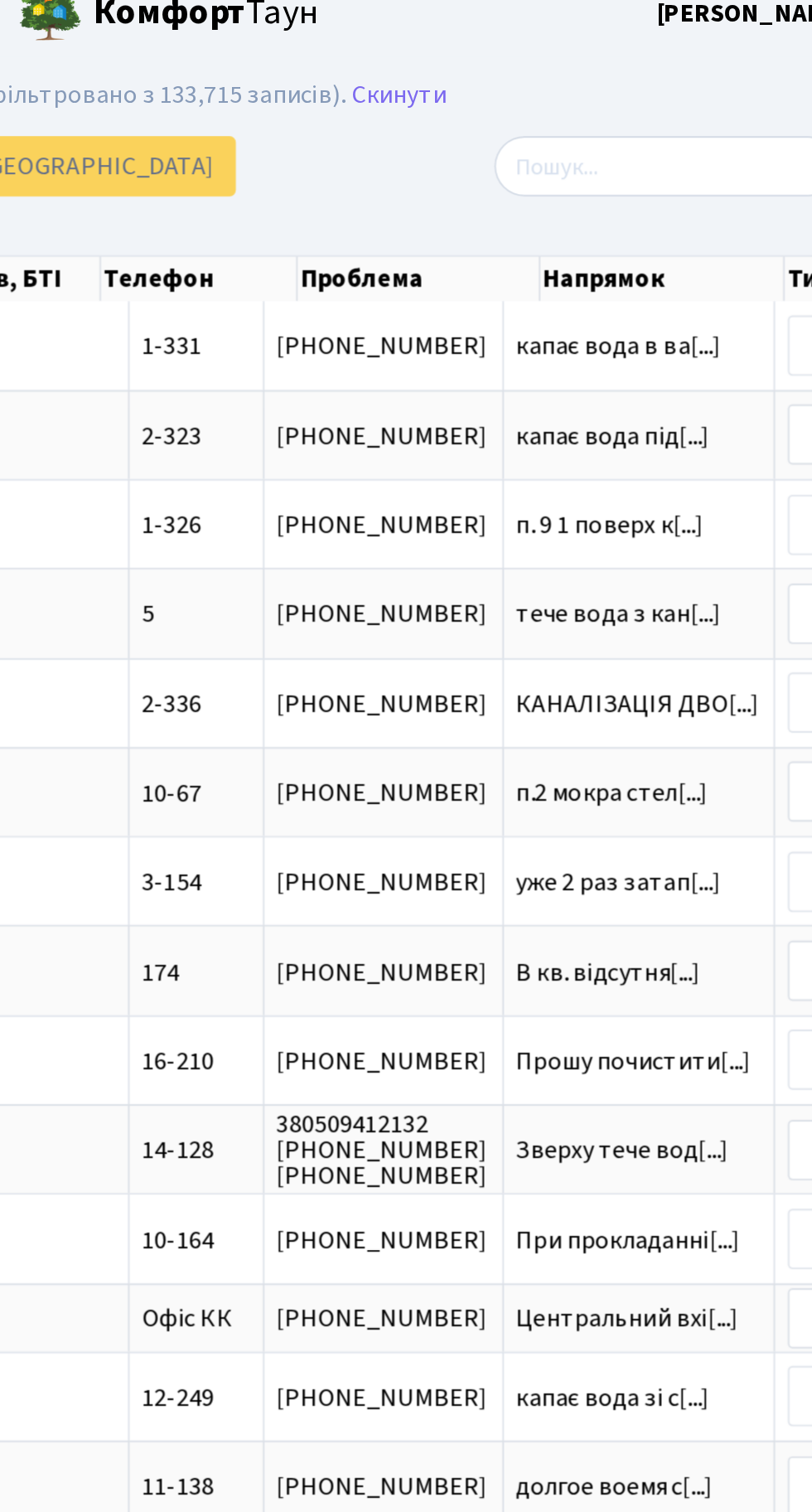
scroll to position [0, 0]
